Goal: Transaction & Acquisition: Purchase product/service

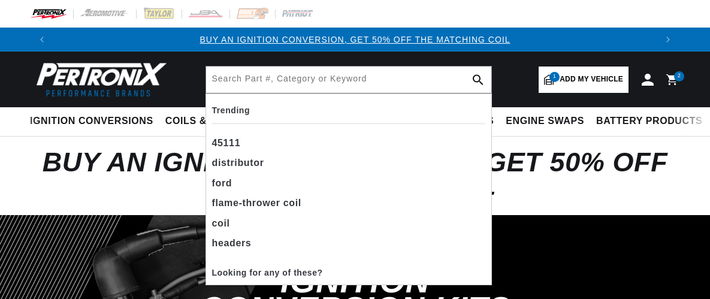
select select "1979"
select select "Rolls-Royce"
select select "Silver-Wraith-II"
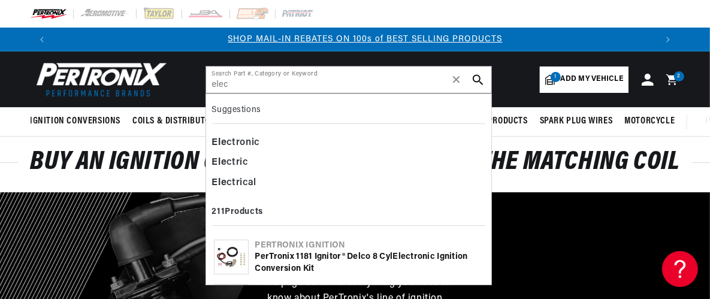
scroll to position [0, 602]
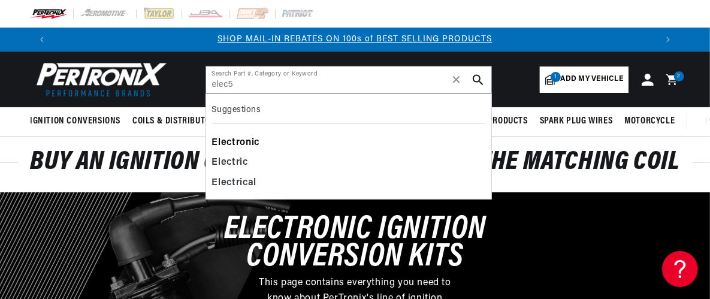
type input "elec5"
click at [250, 140] on div "Electronic" at bounding box center [348, 143] width 273 height 20
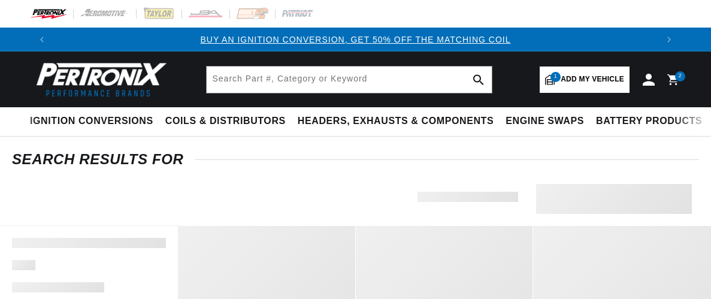
type input "Electronic"
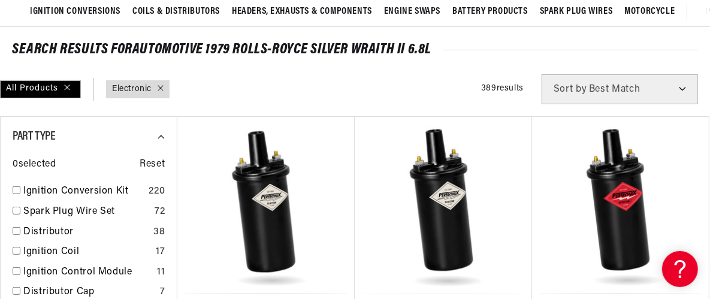
scroll to position [121, 0]
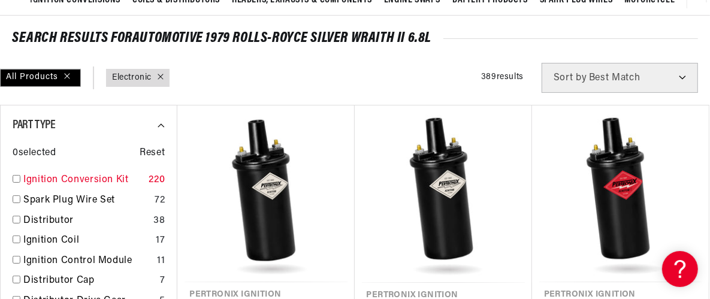
click at [88, 178] on link "Ignition Conversion Kit" at bounding box center [83, 180] width 120 height 16
checkbox input "true"
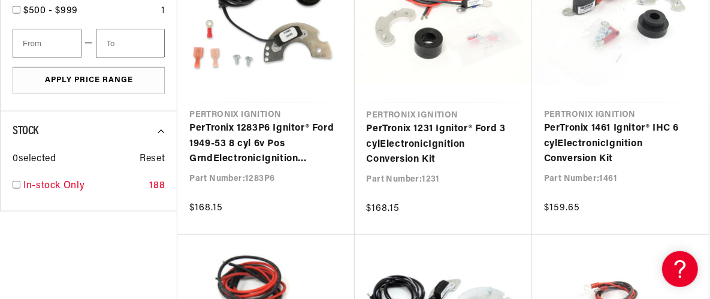
scroll to position [0, 602]
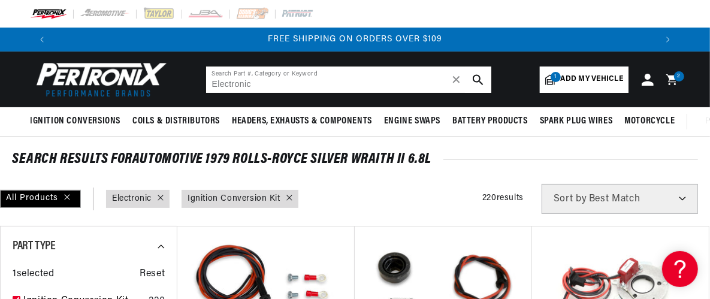
click at [263, 83] on input "Electronic" at bounding box center [348, 79] width 285 height 26
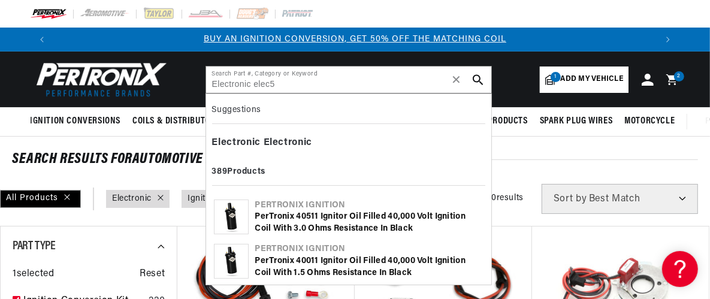
click at [478, 77] on use "search button" at bounding box center [477, 79] width 10 height 10
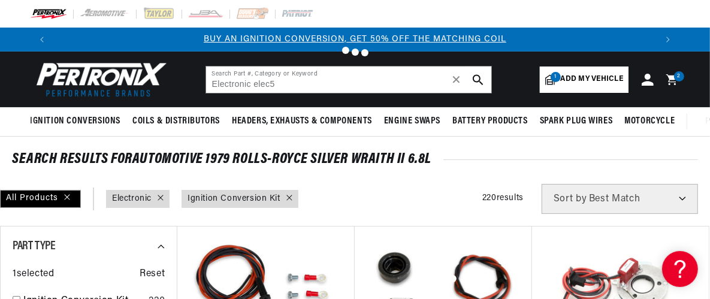
type input "Electronic"
checkbox input "false"
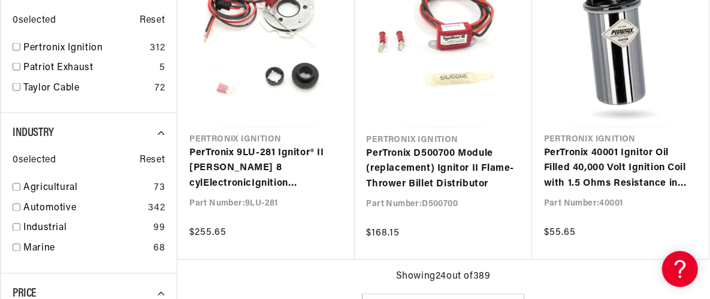
type input "Electronic"
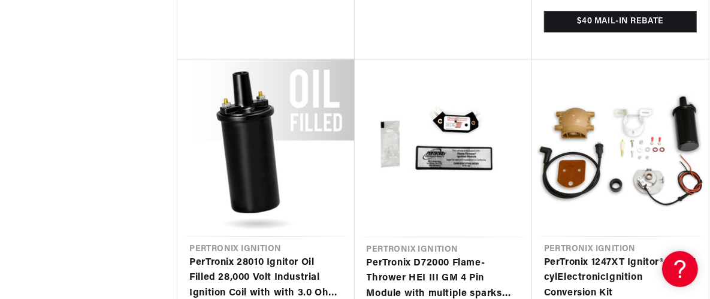
scroll to position [2275, 0]
